Goal: Task Accomplishment & Management: Manage account settings

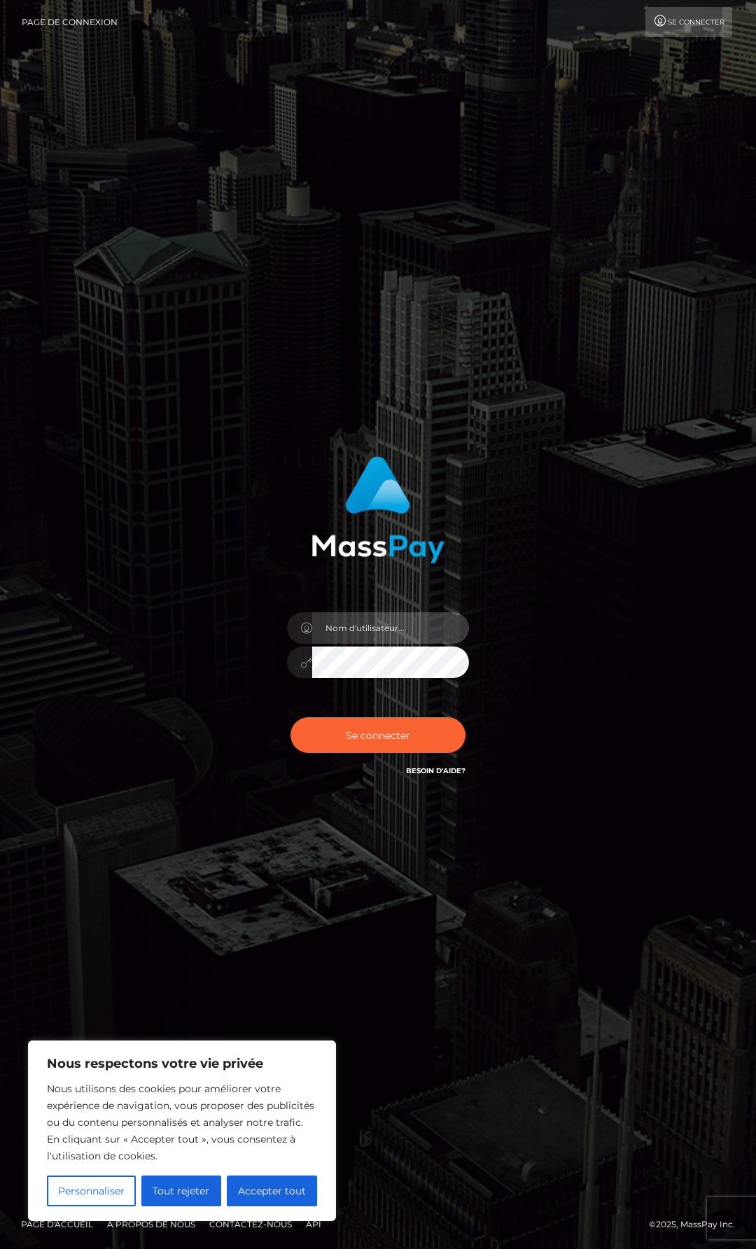
click at [356, 624] on input "text" at bounding box center [390, 627] width 157 height 31
type input "ophelieblqt14@gmail.com"
click at [388, 732] on font "Se connecter" at bounding box center [378, 735] width 64 height 13
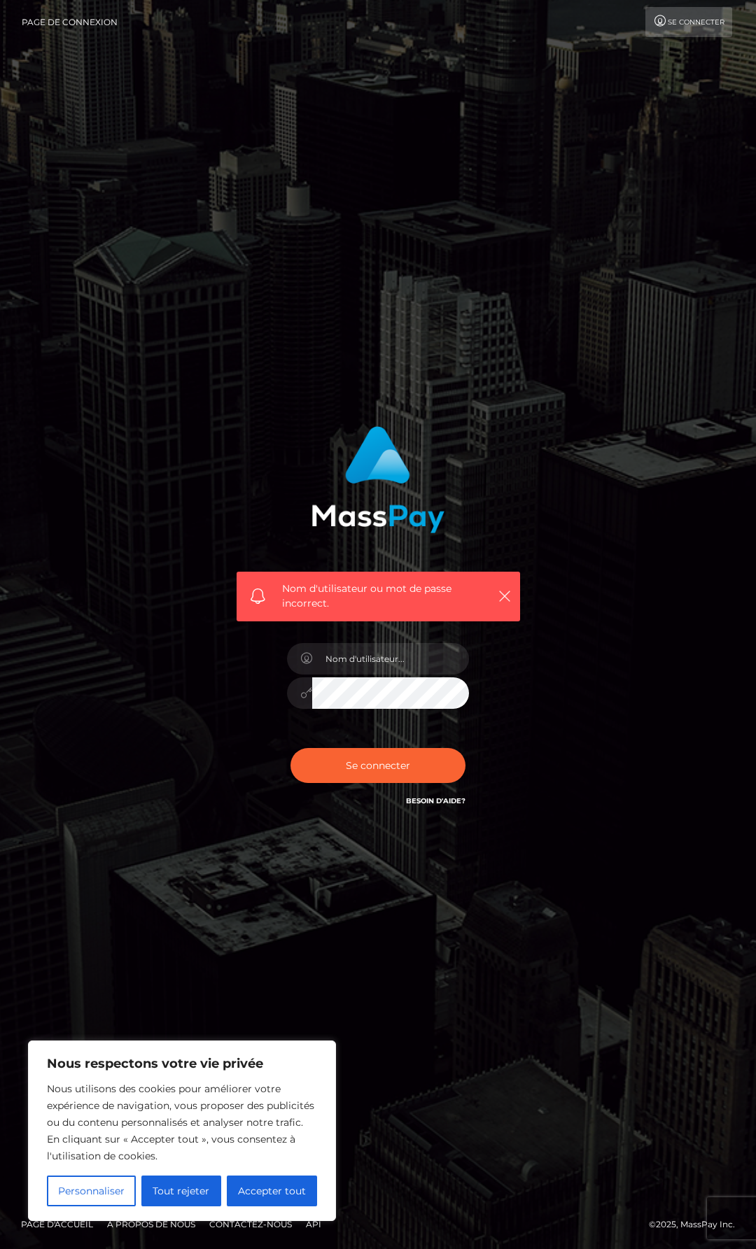
click at [456, 801] on font "Besoin d'aide?" at bounding box center [435, 800] width 59 height 9
click at [435, 790] on div "Se connecter Besoin d'aide?" at bounding box center [377, 770] width 203 height 63
click at [435, 799] on font "Besoin d'aide?" at bounding box center [435, 800] width 59 height 9
click at [349, 663] on input "text" at bounding box center [390, 658] width 157 height 31
click at [451, 664] on input "ophelieblqt14@gmail.com" at bounding box center [390, 658] width 157 height 31
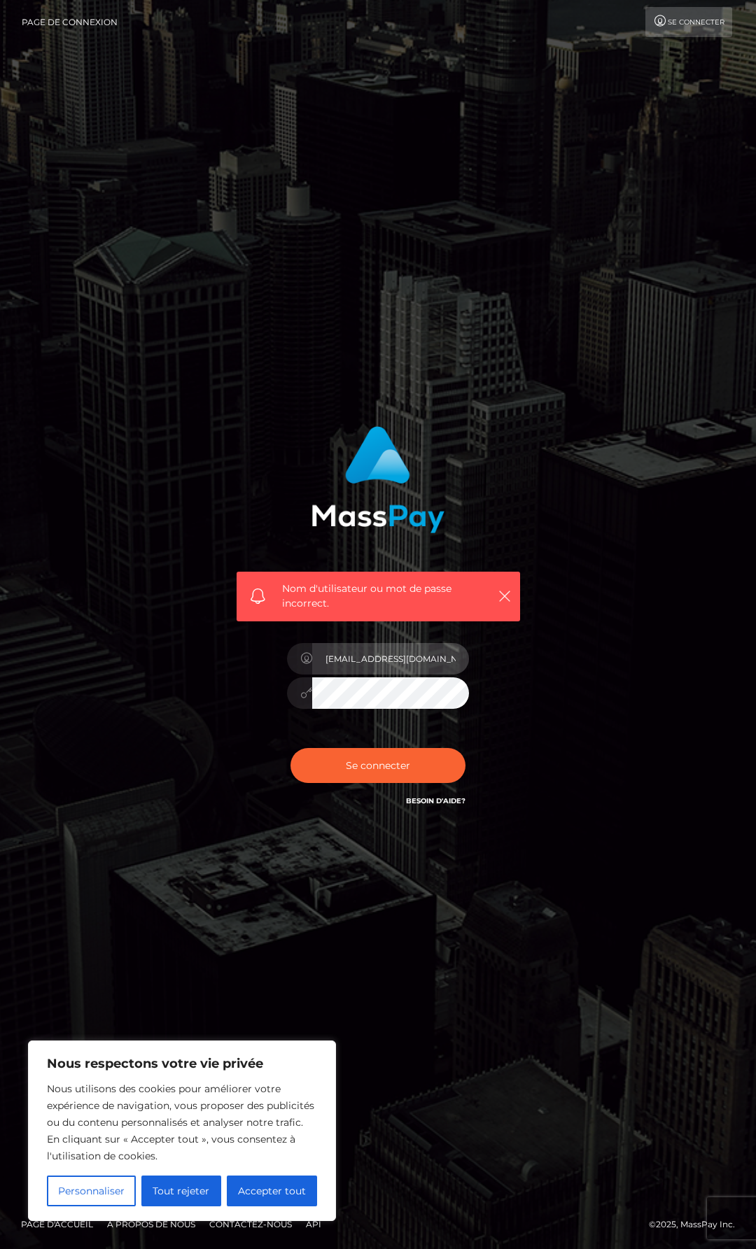
type input "ophelieblqt14@gmail.com"
click at [329, 753] on button "Se connecter" at bounding box center [377, 765] width 175 height 35
click at [400, 669] on input "text" at bounding box center [390, 658] width 157 height 31
type input "ophelieblqt14@gmail.com"
click at [335, 755] on button "Se connecter" at bounding box center [377, 765] width 175 height 35
